Goal: Complete application form

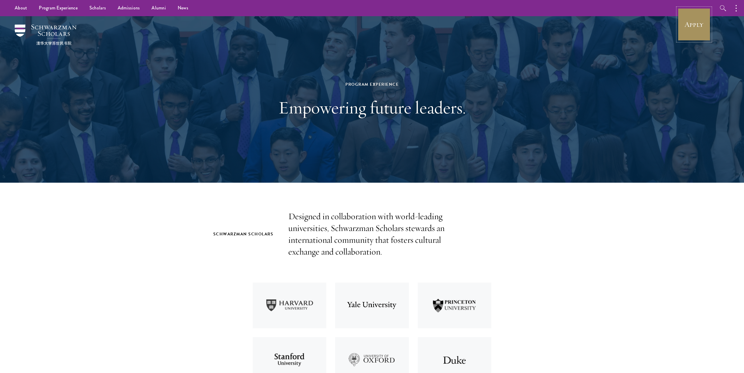
click at [692, 24] on link "Apply" at bounding box center [694, 24] width 33 height 33
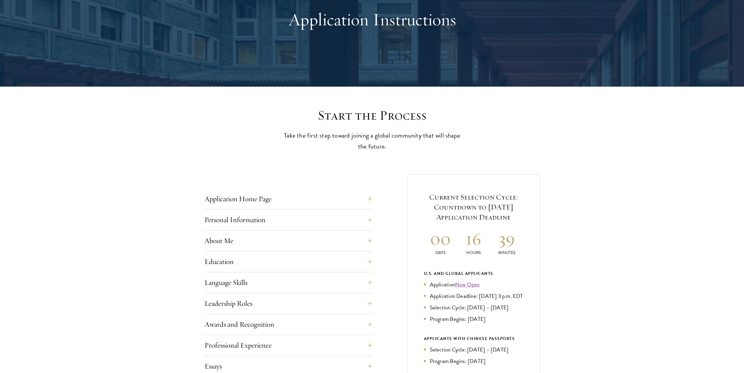
scroll to position [147, 0]
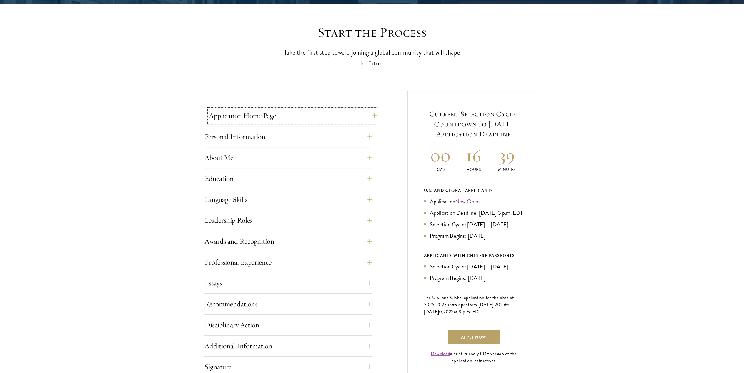
click at [236, 116] on button "Application Home Page" at bounding box center [293, 116] width 168 height 14
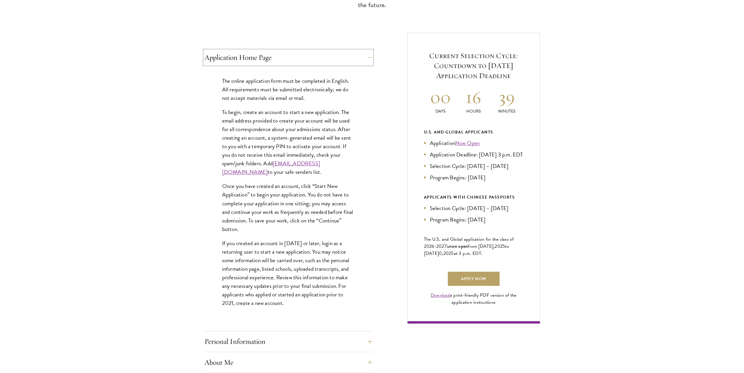
scroll to position [294, 0]
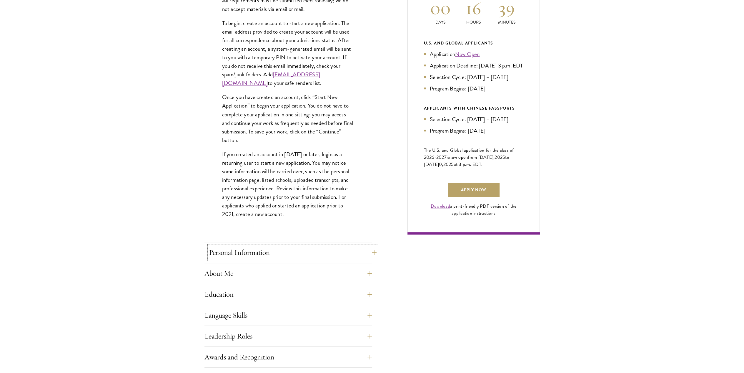
click at [218, 253] on button "Personal Information" at bounding box center [293, 252] width 168 height 14
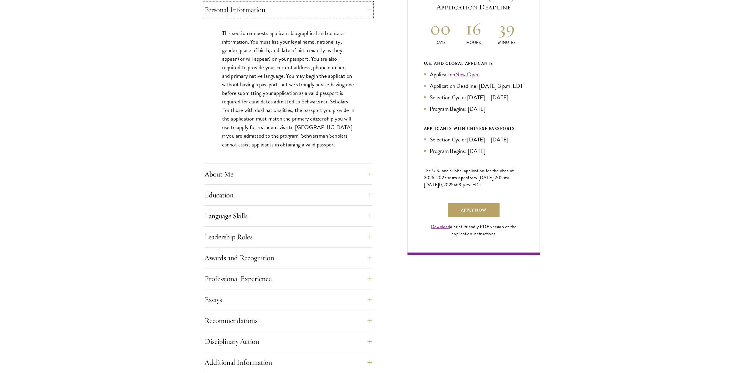
scroll to position [265, 0]
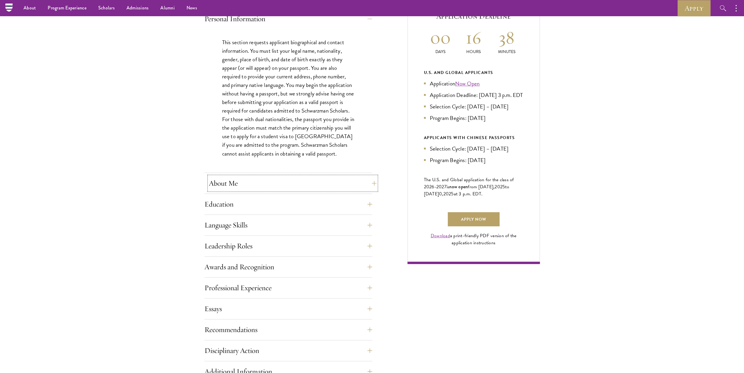
click at [237, 186] on button "About Me" at bounding box center [293, 183] width 168 height 14
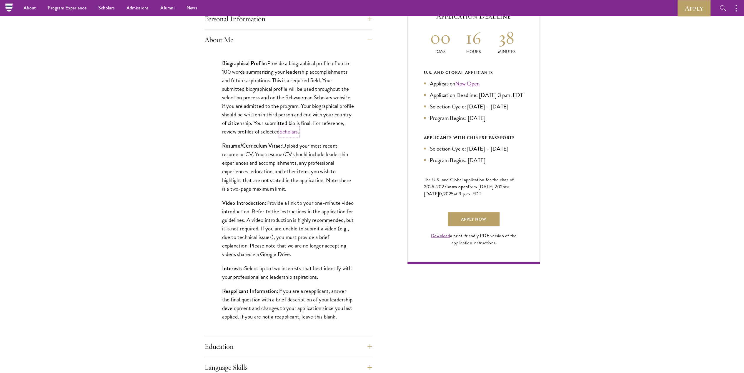
click at [298, 132] on link "Scholars" at bounding box center [289, 131] width 19 height 9
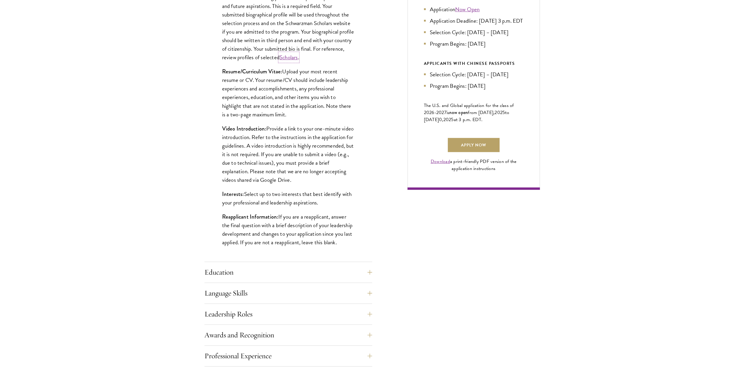
scroll to position [441, 0]
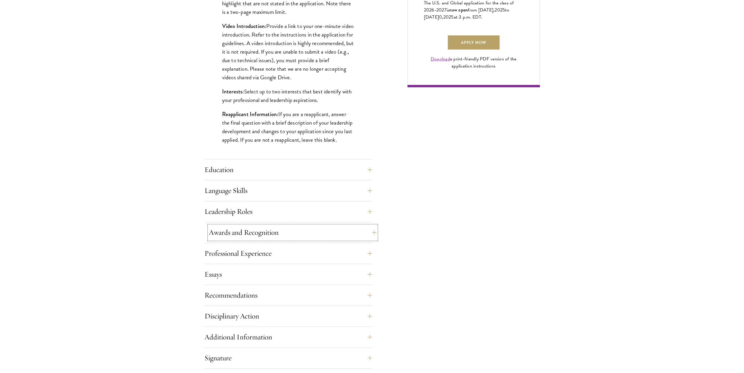
click at [247, 232] on button "Awards and Recognition" at bounding box center [293, 232] width 168 height 14
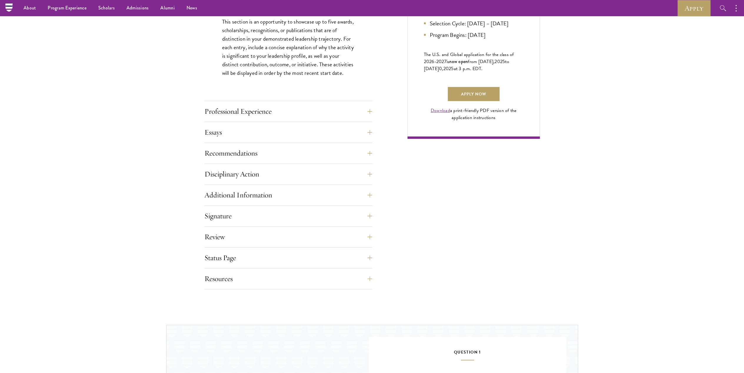
scroll to position [324, 0]
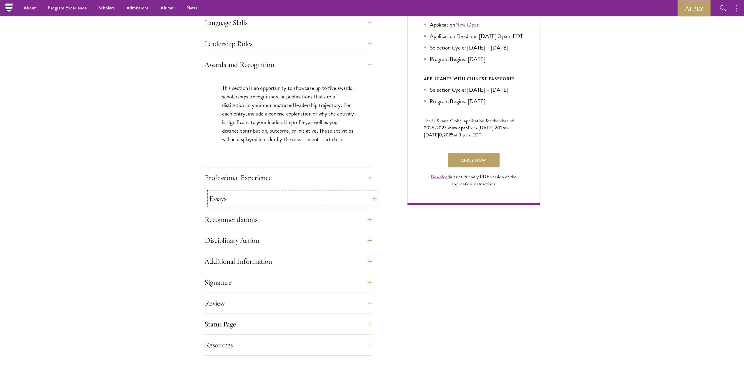
click at [226, 195] on button "Essays" at bounding box center [293, 198] width 168 height 14
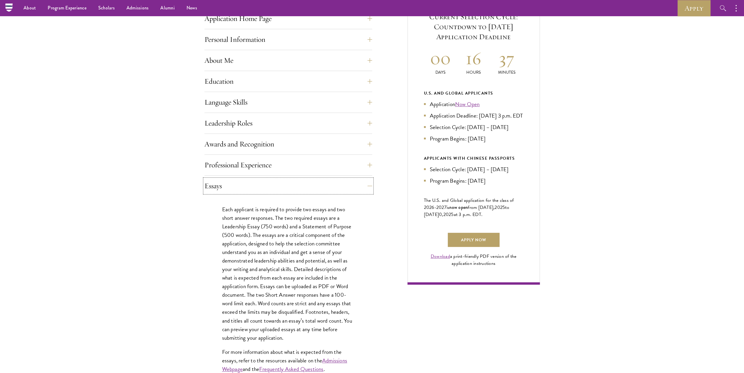
scroll to position [235, 0]
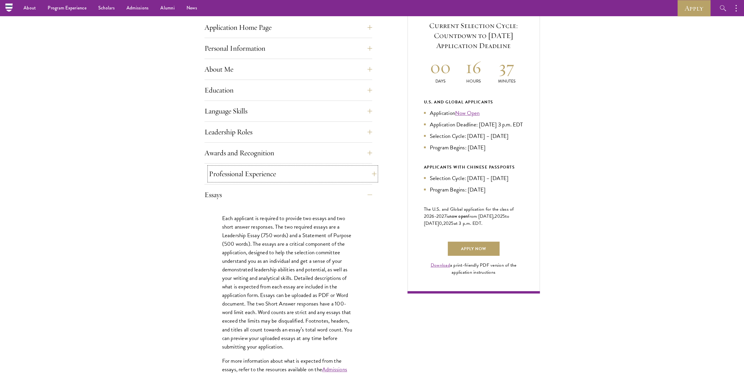
click at [225, 177] on button "Professional Experience" at bounding box center [293, 174] width 168 height 14
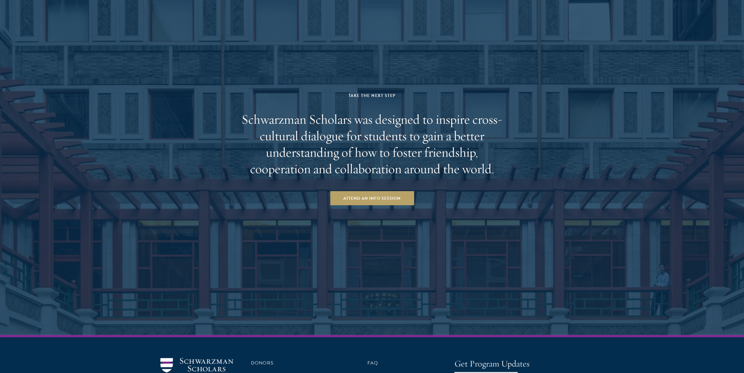
scroll to position [1186, 0]
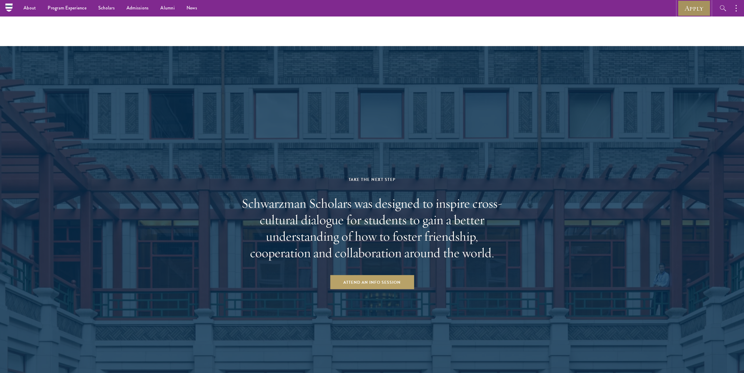
click at [694, 9] on link "Apply" at bounding box center [694, 8] width 33 height 16
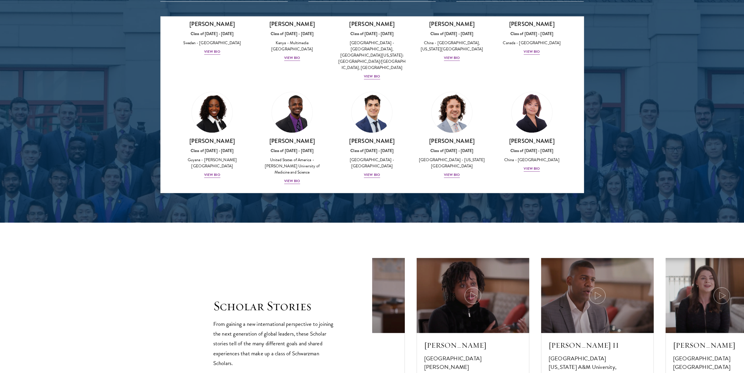
scroll to position [942, 0]
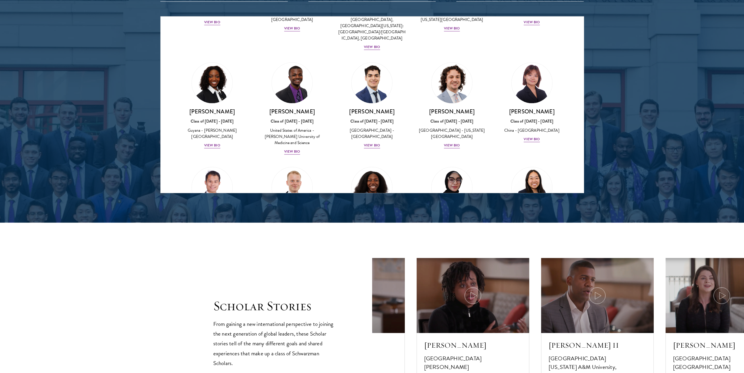
click at [195, 232] on section "Scholar Stories From gaining a new international perspective to joining the nex…" at bounding box center [372, 329] width 744 height 215
click at [470, 297] on icon at bounding box center [473, 295] width 16 height 16
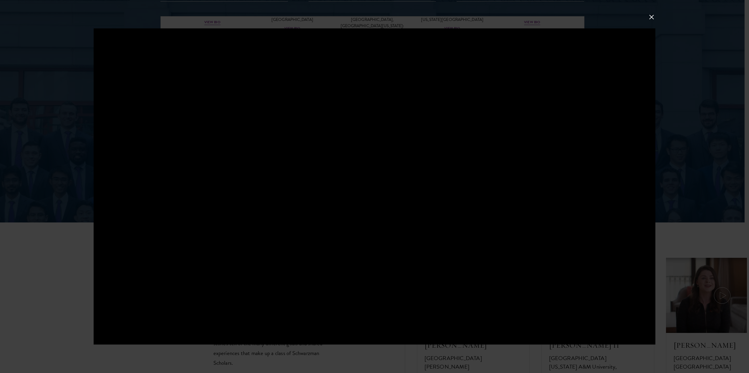
click at [651, 17] on button at bounding box center [651, 17] width 8 height 8
